Goal: Task Accomplishment & Management: Manage account settings

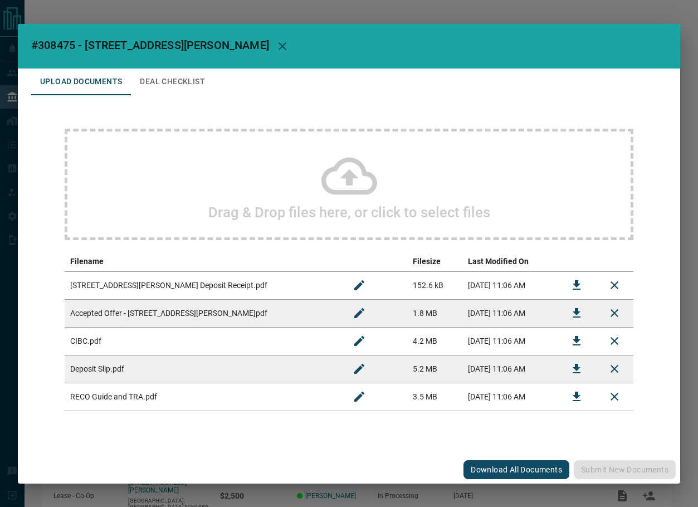
click at [64, 41] on span "#308475 - [STREET_ADDRESS][PERSON_NAME]" at bounding box center [150, 44] width 238 height 13
copy span "308475"
click at [566, 311] on button "Download" at bounding box center [576, 313] width 27 height 27
click at [575, 290] on icon "Download" at bounding box center [577, 284] width 8 height 9
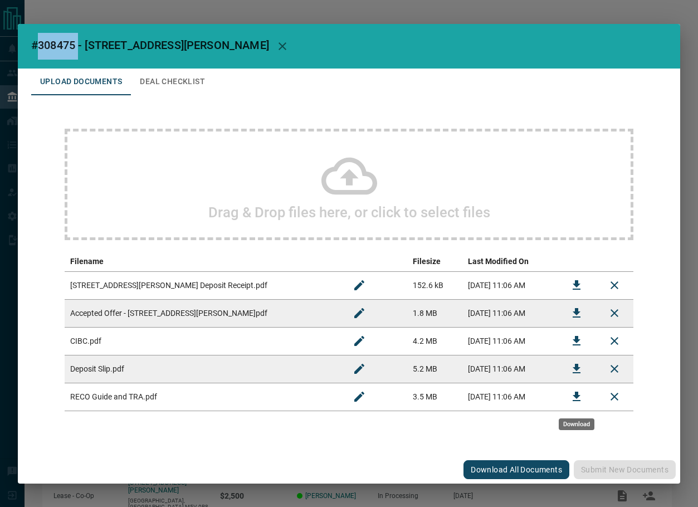
click at [567, 402] on button "Download" at bounding box center [576, 396] width 27 height 27
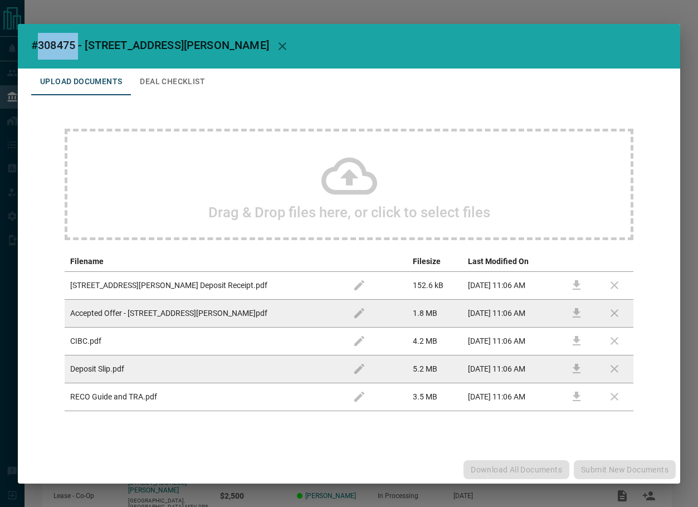
click at [188, 81] on button "Deal Checklist" at bounding box center [172, 82] width 83 height 27
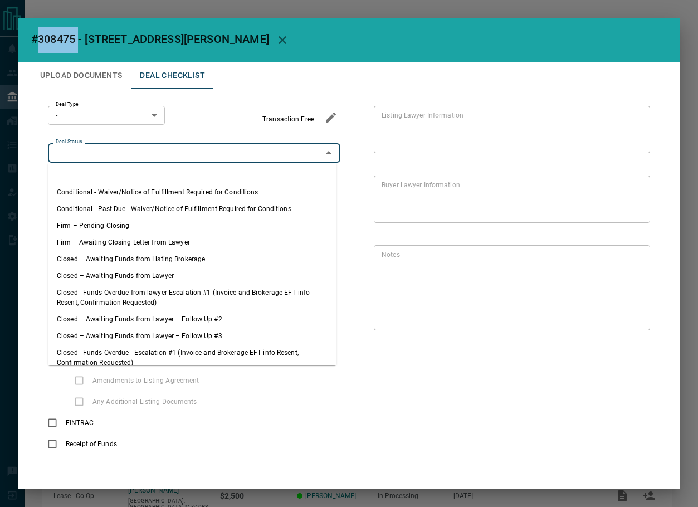
click at [109, 151] on input "Deal Status" at bounding box center [184, 153] width 267 height 12
click at [112, 220] on li "Firm – Pending Closing" at bounding box center [192, 225] width 289 height 17
type input "**********"
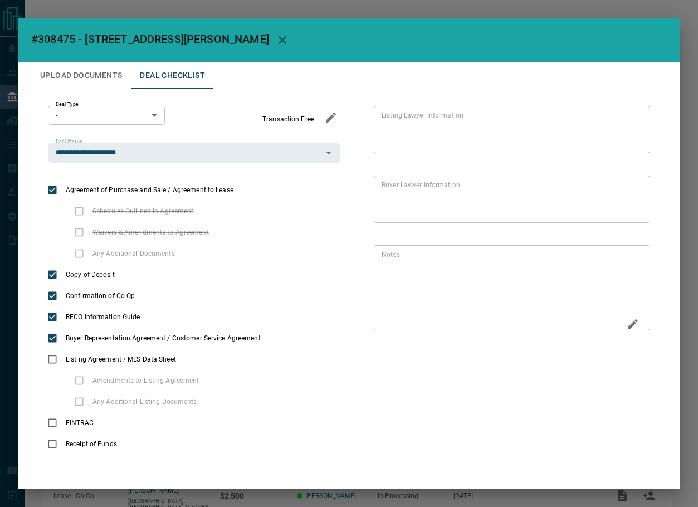
click at [626, 327] on icon "Edit" at bounding box center [632, 324] width 13 height 13
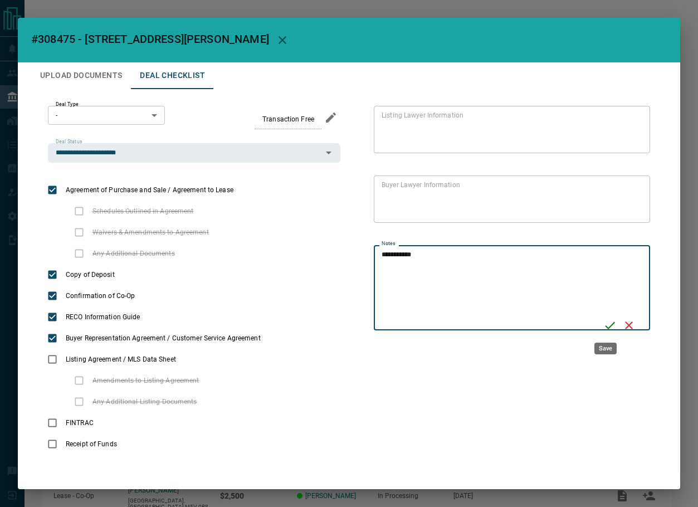
type textarea "**********"
click at [607, 328] on icon "Save" at bounding box center [609, 325] width 13 height 13
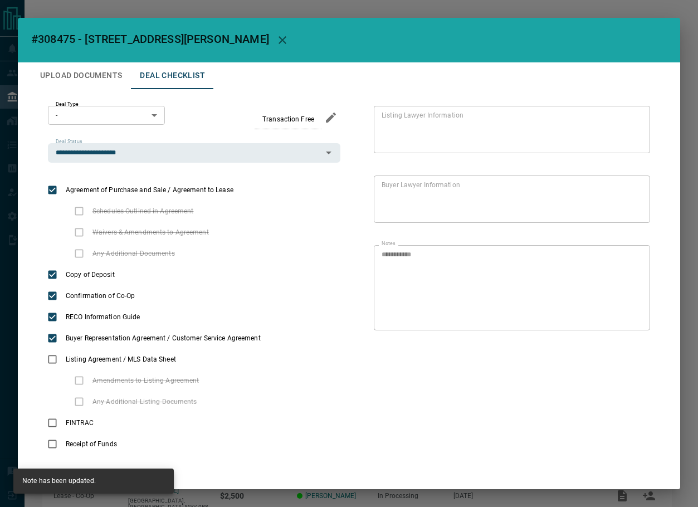
click at [75, 79] on button "Upload Documents" at bounding box center [81, 75] width 100 height 27
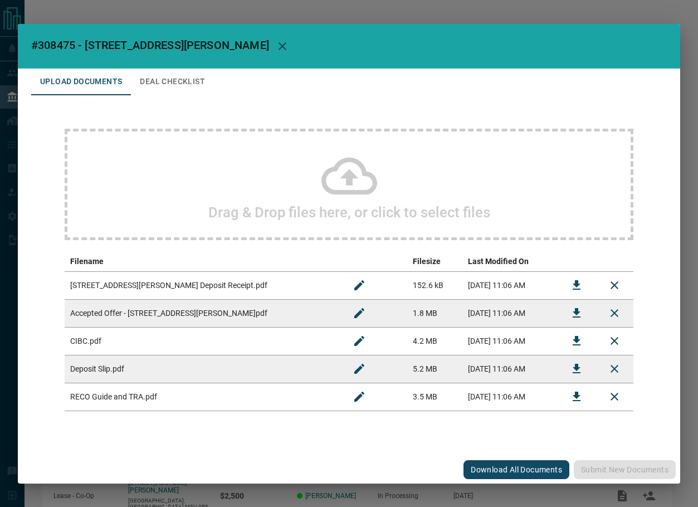
click at [155, 164] on div "Drag & Drop files here, or click to select files" at bounding box center [349, 184] width 569 height 111
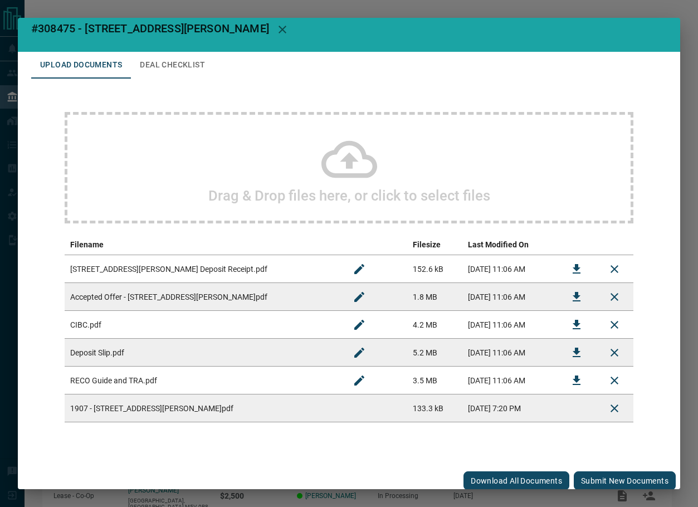
scroll to position [17, 0]
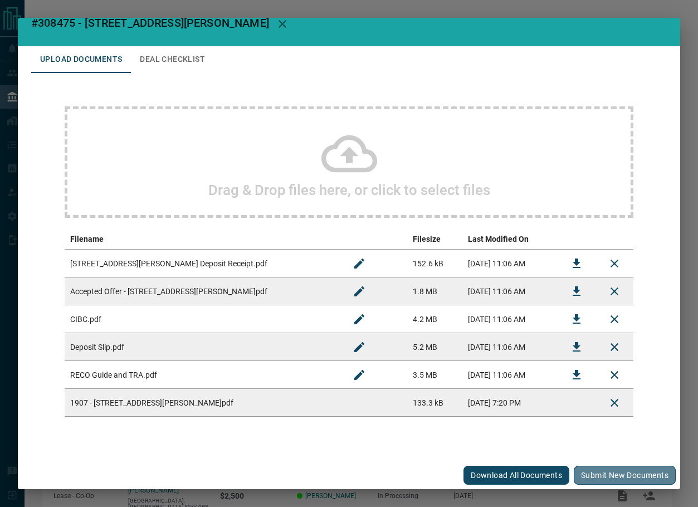
click at [604, 468] on button "Submit new documents" at bounding box center [625, 475] width 102 height 19
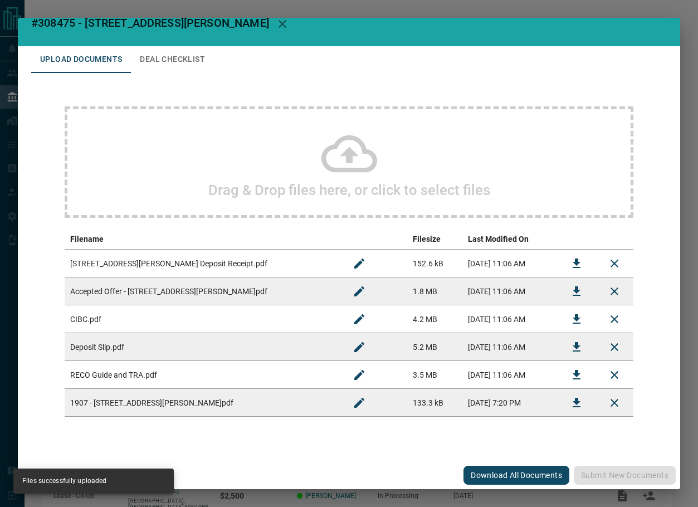
scroll to position [0, 0]
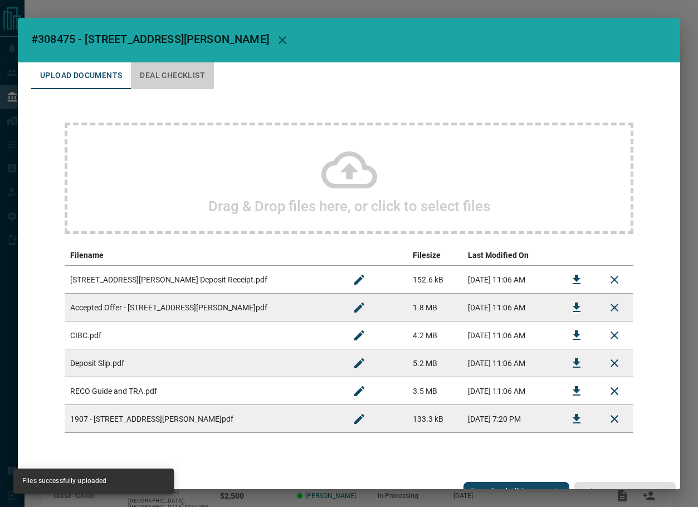
click at [168, 69] on button "Deal Checklist" at bounding box center [172, 75] width 83 height 27
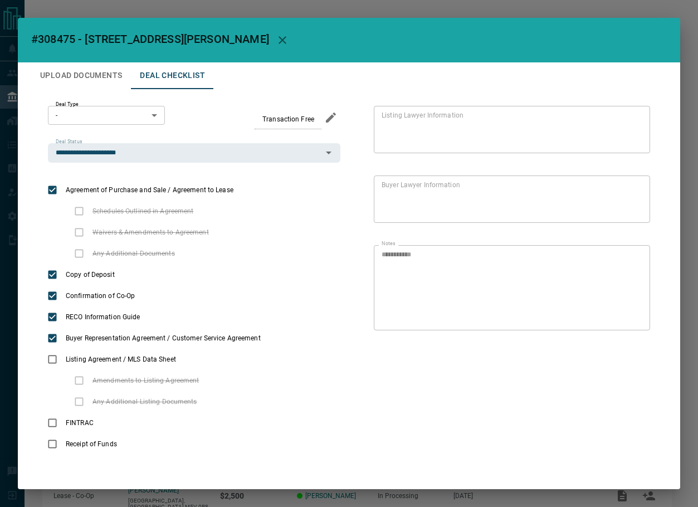
click at [99, 129] on div "**********" at bounding box center [194, 134] width 292 height 57
click at [101, 116] on body "Lead Transfers Leads Deals Listings Campaigns Quota Rules Agent Quotas Admin Mo…" at bounding box center [349, 294] width 698 height 589
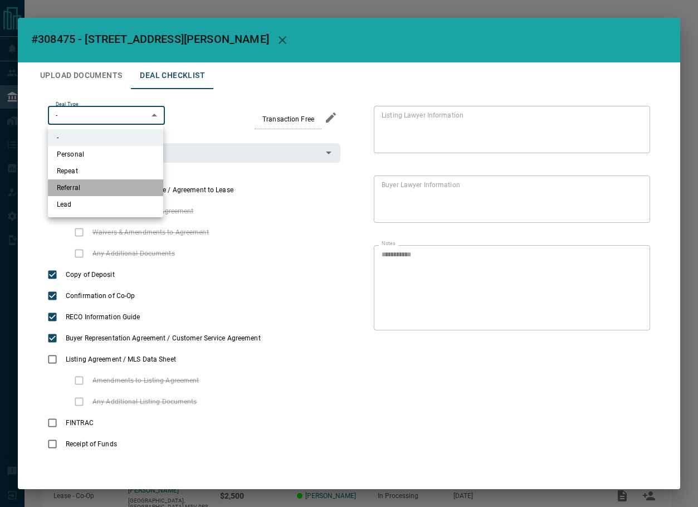
click at [105, 184] on li "Referral" at bounding box center [105, 187] width 115 height 17
type input "*"
